Goal: Information Seeking & Learning: Learn about a topic

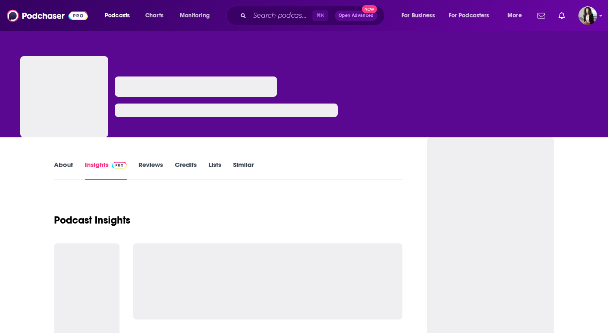
click at [326, 16] on span "⌘ K" at bounding box center [321, 15] width 16 height 11
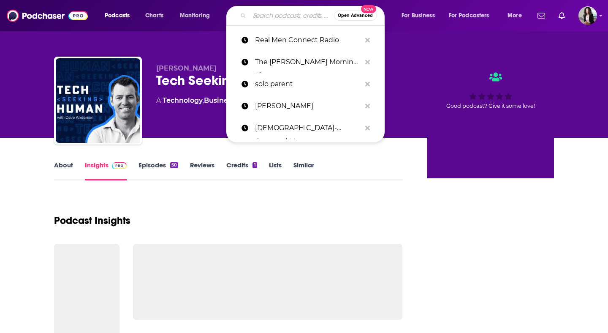
click at [269, 19] on input "Search podcasts, credits, & more..." at bounding box center [292, 16] width 84 height 14
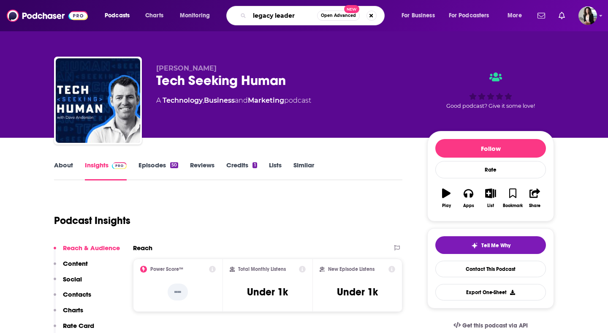
type input "legacy leaders"
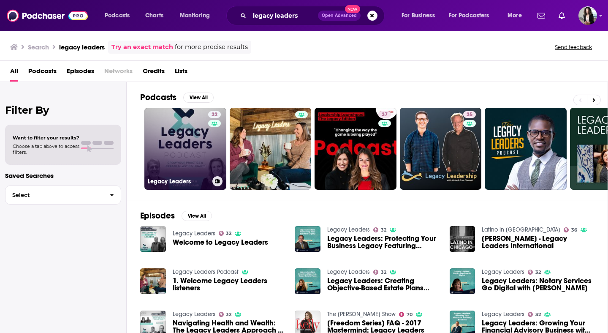
click at [158, 149] on link "32 Legacy Leaders" at bounding box center [185, 149] width 82 height 82
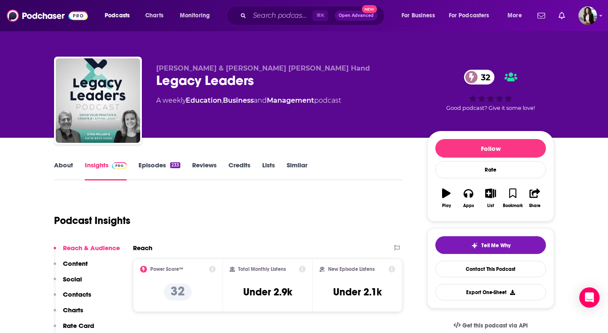
click at [58, 169] on link "About" at bounding box center [63, 170] width 19 height 19
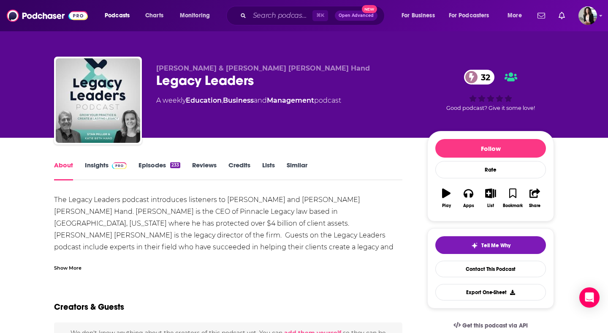
click at [78, 266] on div "Show More" at bounding box center [67, 267] width 27 height 8
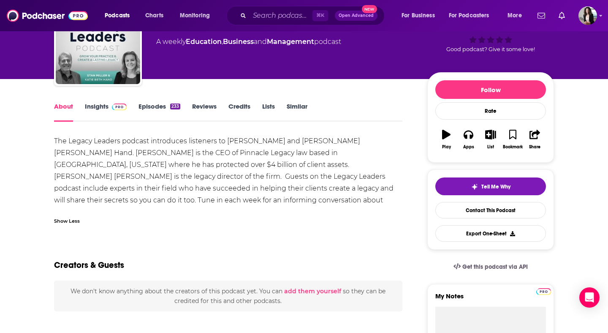
scroll to position [64, 0]
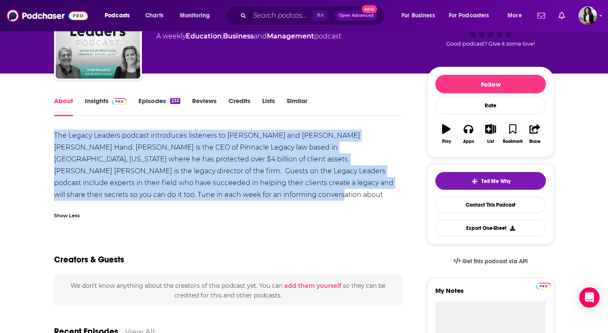
drag, startPoint x: 122, startPoint y: 198, endPoint x: 45, endPoint y: 138, distance: 97.6
copy div "The Legacy Leaders podcast introduces listeners to [PERSON_NAME] and [PERSON_NA…"
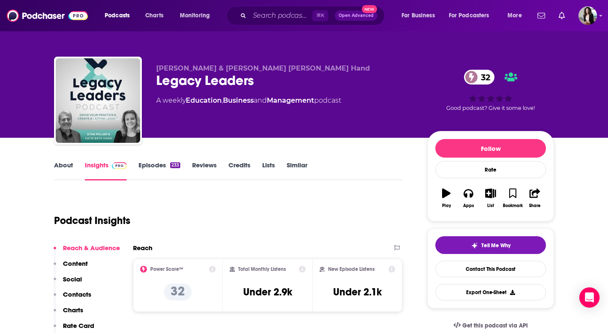
click at [323, 11] on span "⌘ K" at bounding box center [321, 15] width 16 height 11
click at [270, 15] on input "Search podcasts, credits, & more..." at bounding box center [281, 16] width 63 height 14
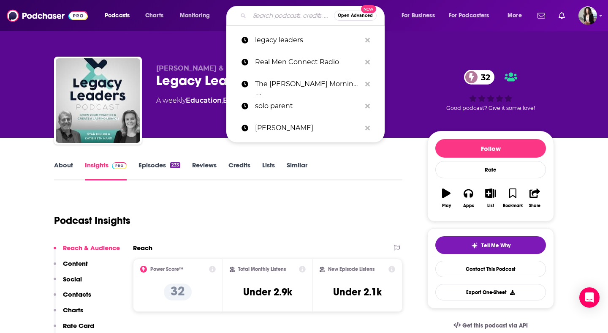
paste input "Parenting [DATE] Teens"
type input "Parenting [DATE] Teens"
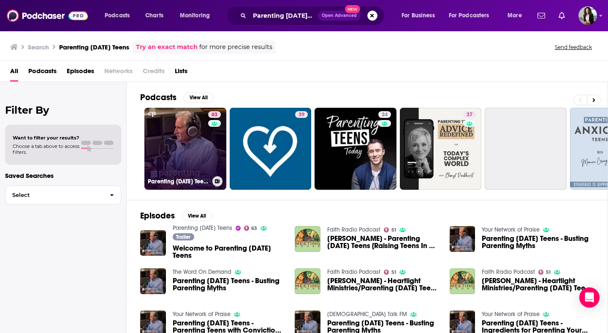
click at [184, 159] on link "63 Parenting [DATE] Teens" at bounding box center [185, 149] width 82 height 82
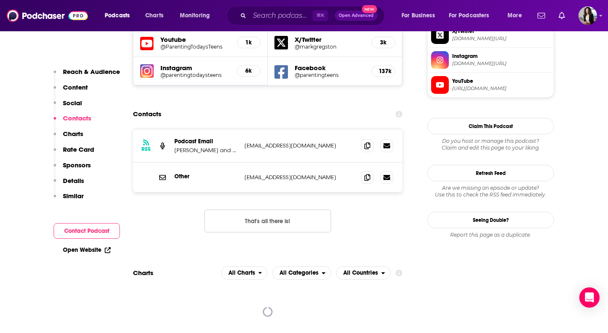
scroll to position [780, 0]
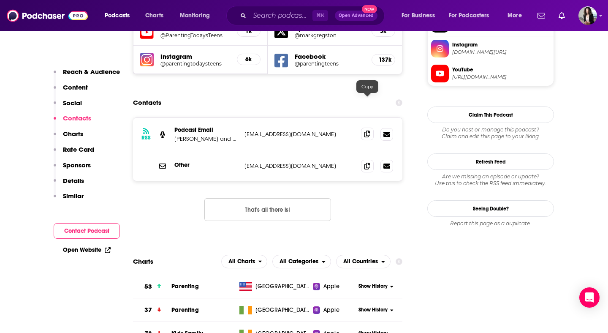
click at [366, 130] on icon at bounding box center [367, 133] width 6 height 7
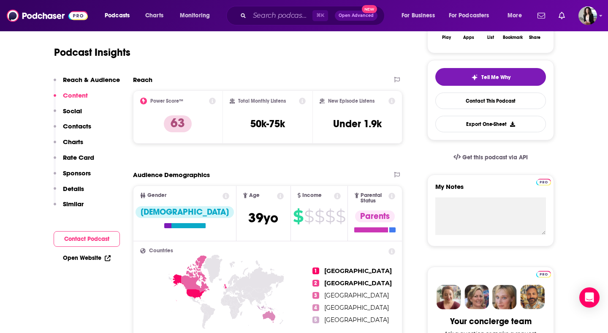
scroll to position [0, 0]
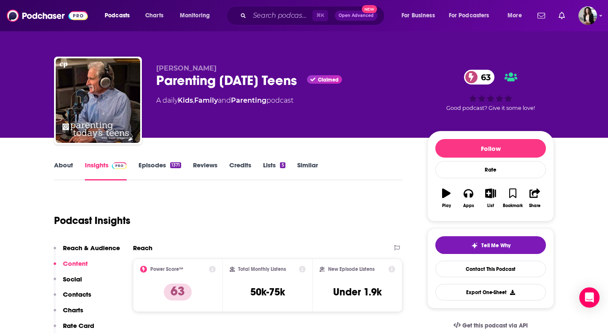
click at [68, 170] on link "About" at bounding box center [63, 170] width 19 height 19
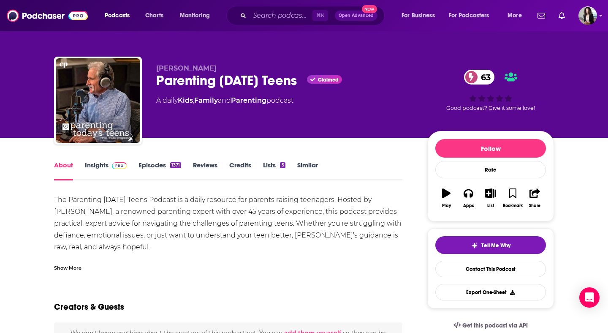
scroll to position [27, 0]
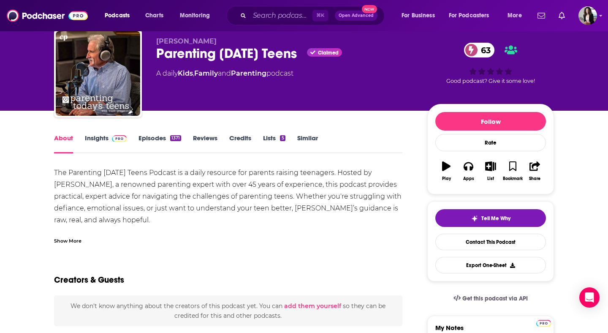
click at [73, 237] on div "Show More" at bounding box center [67, 240] width 27 height 8
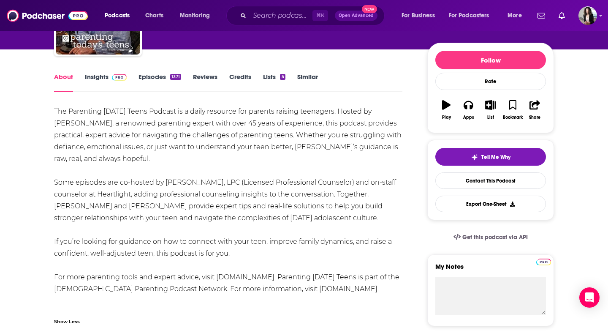
scroll to position [86, 0]
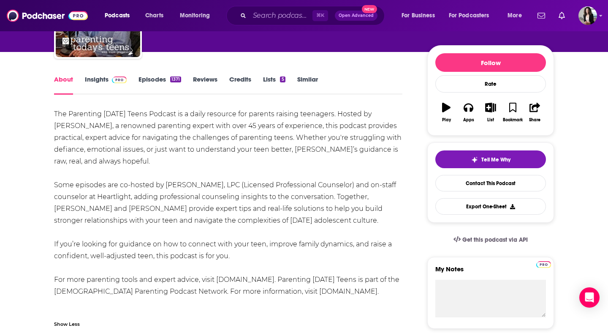
click at [154, 92] on link "Episodes 1371" at bounding box center [160, 84] width 43 height 19
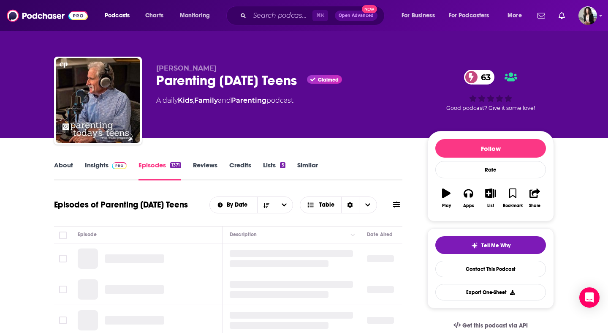
click at [112, 166] on img at bounding box center [119, 165] width 15 height 7
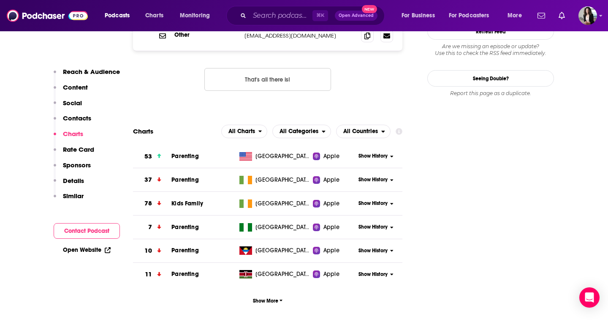
scroll to position [776, 0]
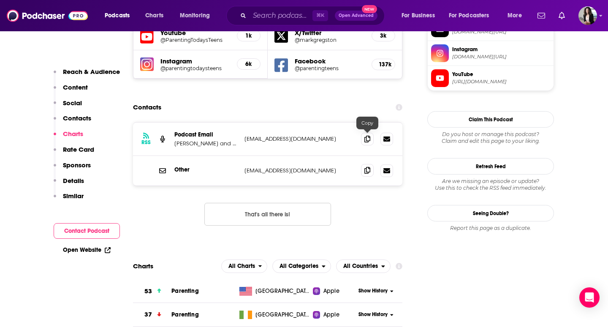
click at [364, 167] on icon at bounding box center [367, 170] width 6 height 7
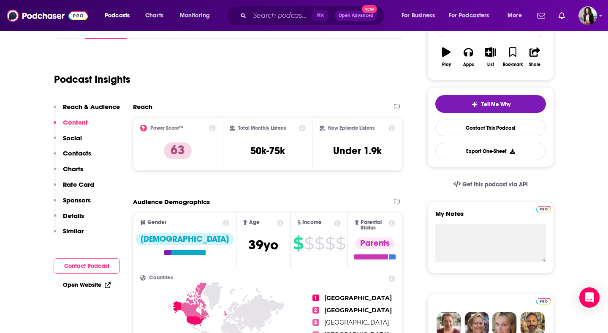
scroll to position [0, 0]
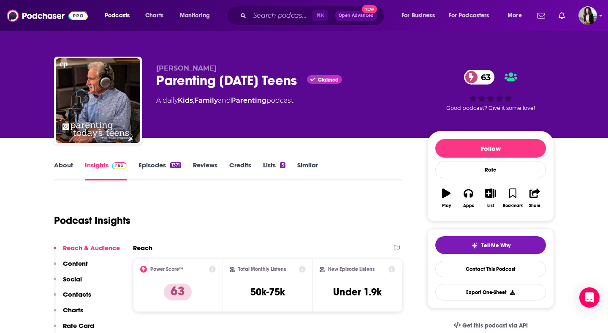
click at [270, 7] on div "⌘ K Open Advanced New" at bounding box center [305, 15] width 158 height 19
click at [284, 17] on input "Search podcasts, credits, & more..." at bounding box center [281, 16] width 63 height 14
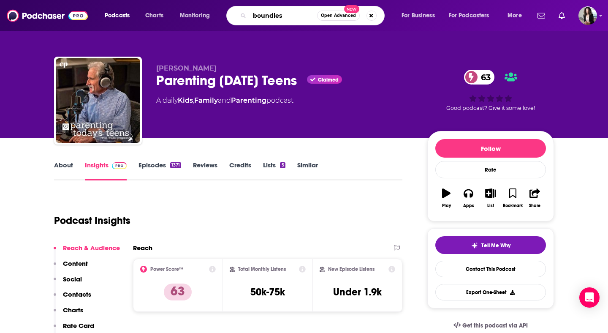
type input "boundless"
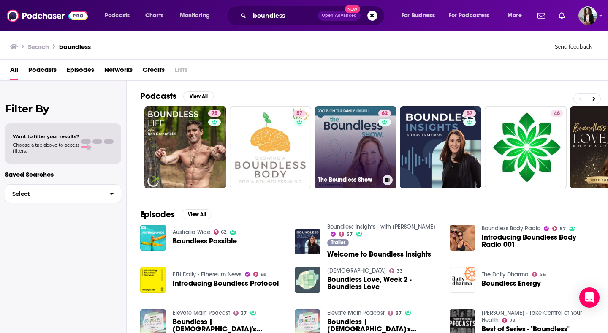
click at [364, 141] on link "62 The Boundless Show" at bounding box center [356, 147] width 82 height 82
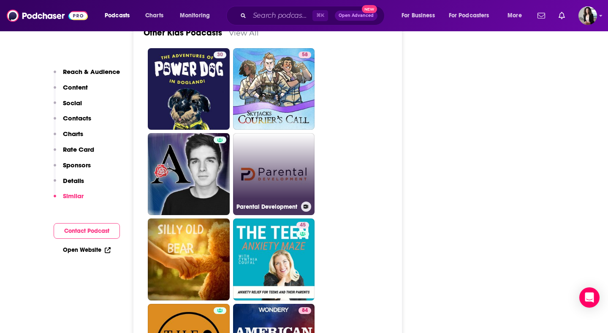
click at [287, 145] on link "Parental Development" at bounding box center [274, 174] width 82 height 82
type input "[URL][DOMAIN_NAME]"
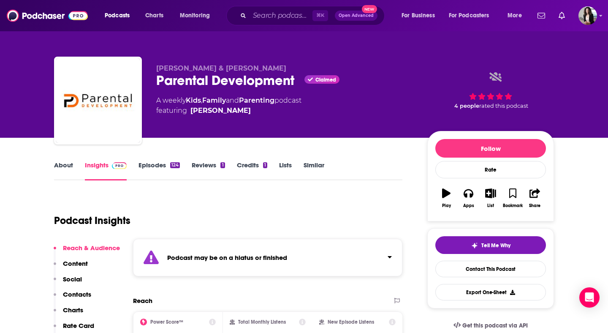
click at [166, 170] on link "Episodes 124" at bounding box center [159, 170] width 41 height 19
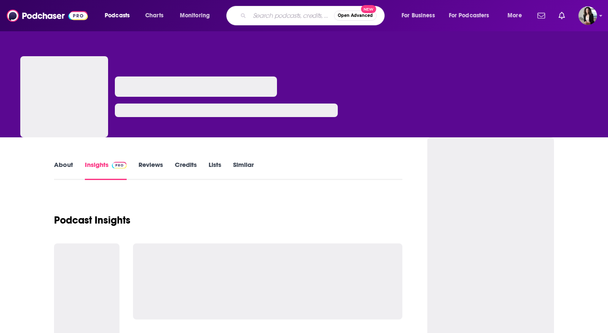
click at [307, 16] on input "Search podcasts, credits, & more..." at bounding box center [292, 16] width 84 height 14
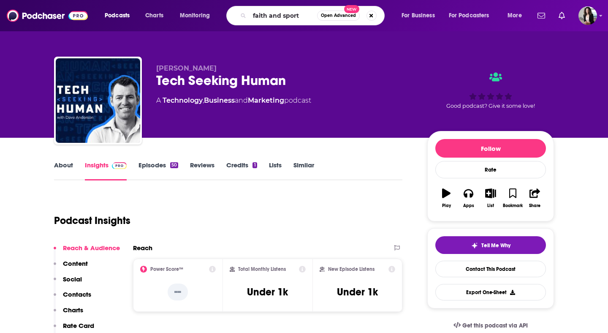
type input "faith and sport!"
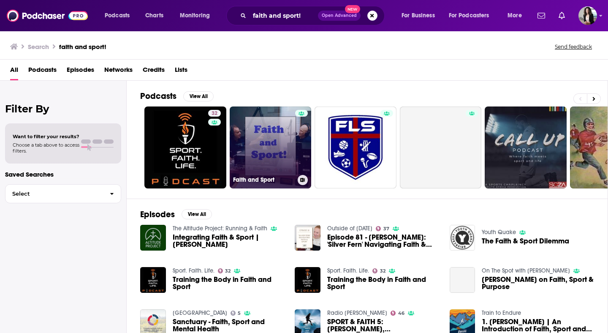
click at [252, 137] on link "Faith and Sport" at bounding box center [271, 147] width 82 height 82
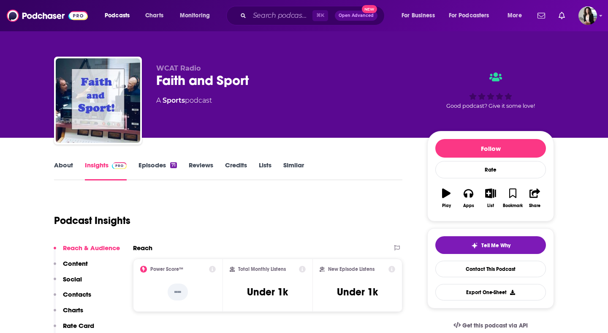
click at [69, 167] on link "About" at bounding box center [63, 170] width 19 height 19
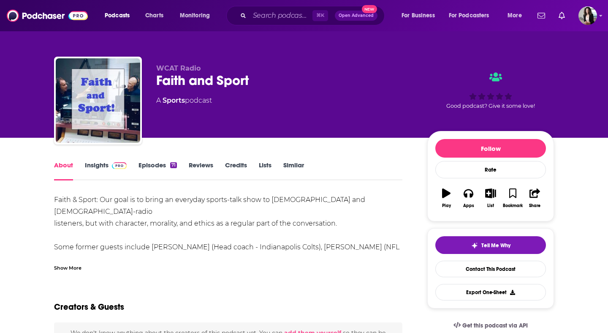
click at [66, 266] on div "Show More" at bounding box center [67, 267] width 27 height 8
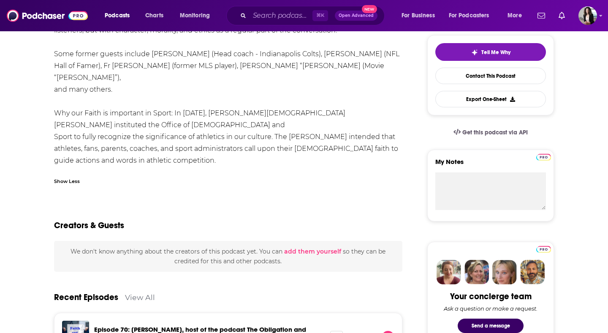
scroll to position [193, 0]
drag, startPoint x: 186, startPoint y: 160, endPoint x: 35, endPoint y: 161, distance: 150.8
copy link "https://www.carolinacatholicradio.org"
